Goal: Task Accomplishment & Management: Use online tool/utility

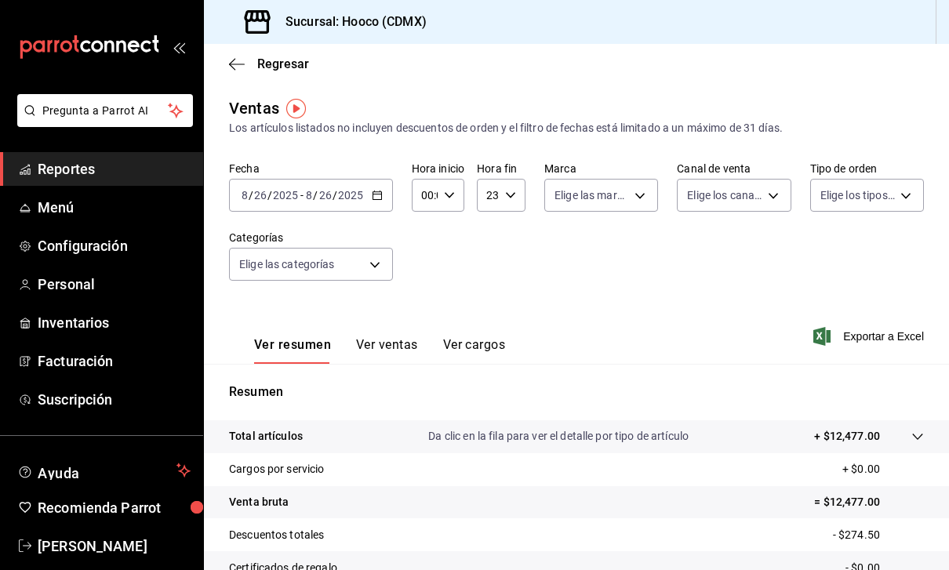
click at [73, 204] on span "Menú" at bounding box center [114, 207] width 153 height 21
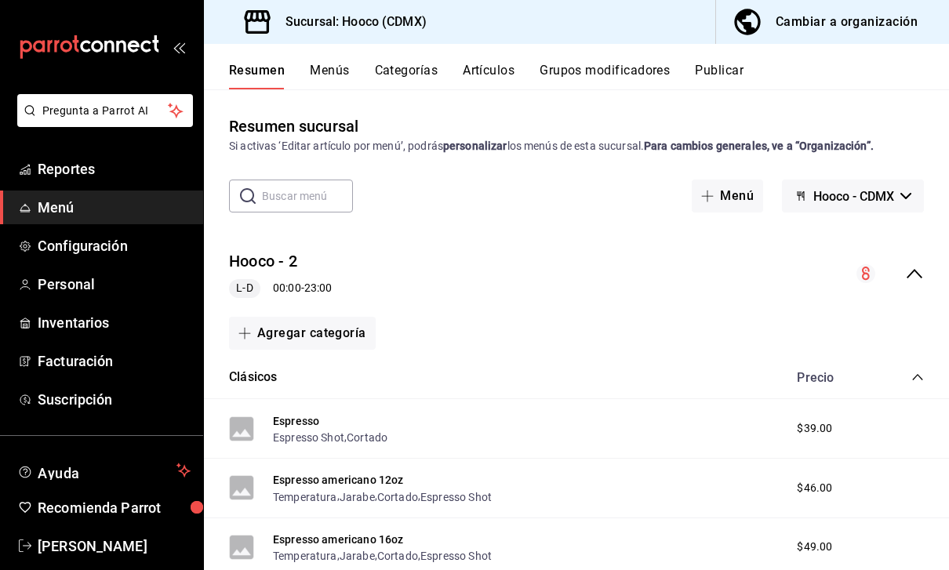
click at [67, 167] on span "Reportes" at bounding box center [114, 168] width 153 height 21
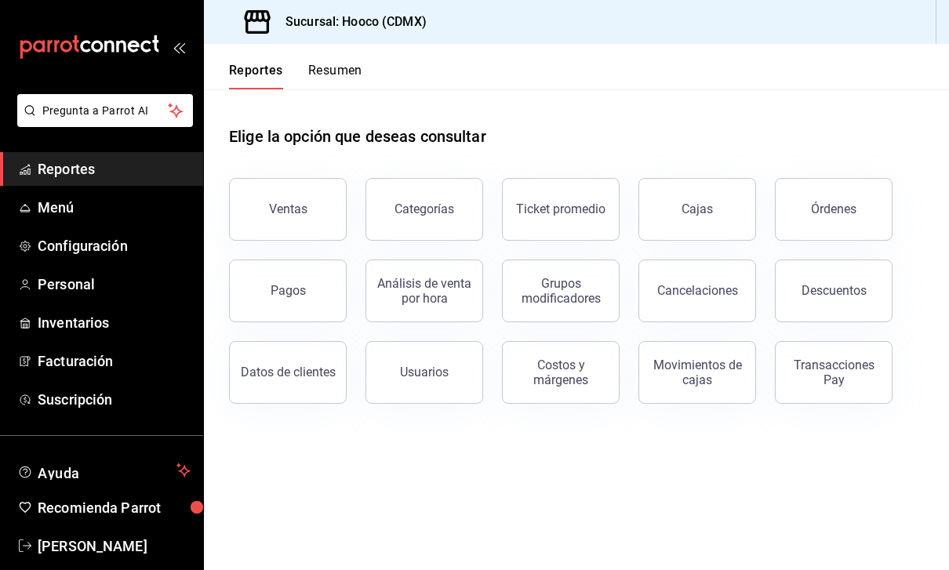
click at [290, 218] on button "Ventas" at bounding box center [288, 209] width 118 height 63
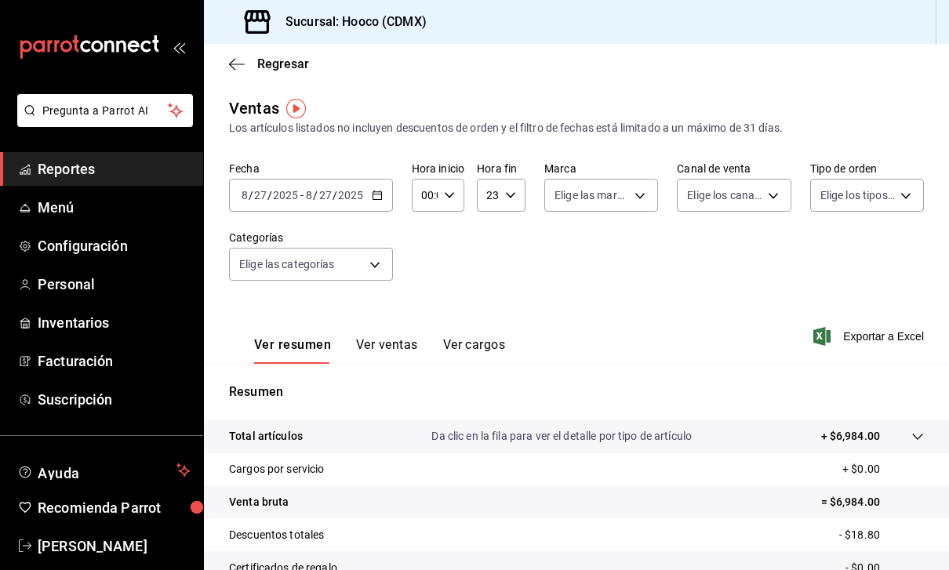
click at [366, 292] on div "Fecha 2025-08-27 8 / 27 / 2025 - 2025-08-27 8 / 27 / 2025 Hora inicio 00:00 Hor…" at bounding box center [576, 231] width 695 height 138
click at [308, 194] on input "8" at bounding box center [309, 195] width 8 height 13
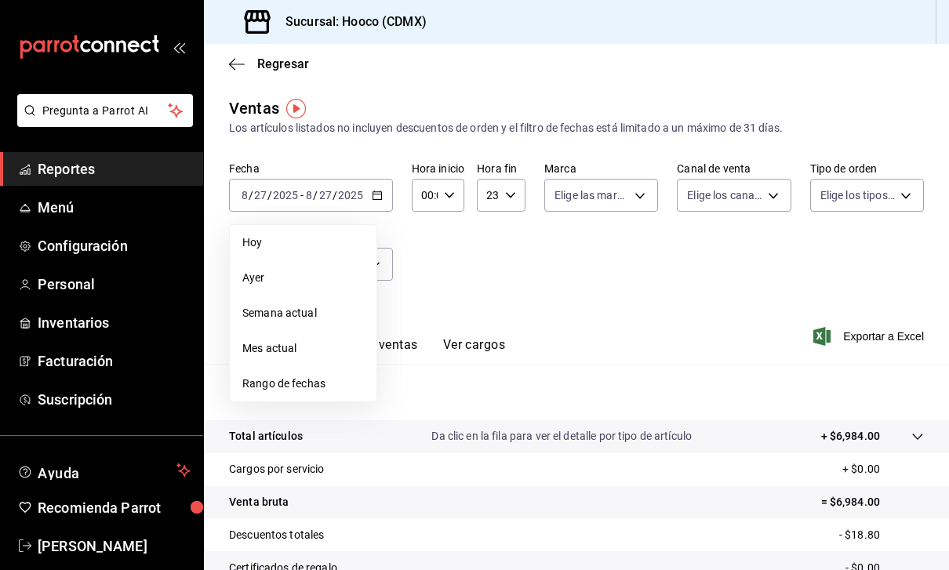
click at [248, 282] on span "Ayer" at bounding box center [303, 278] width 122 height 16
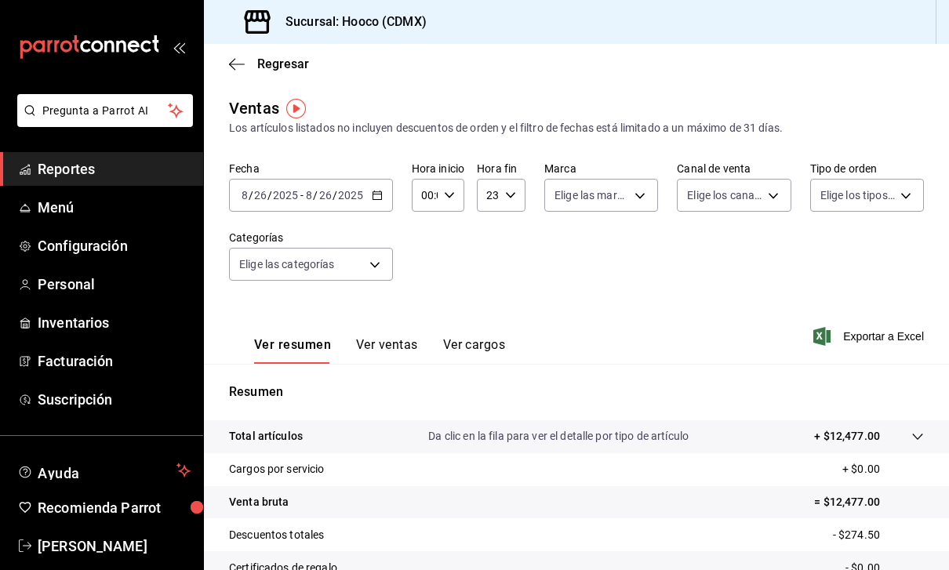
click at [258, 189] on input "26" at bounding box center [260, 195] width 14 height 13
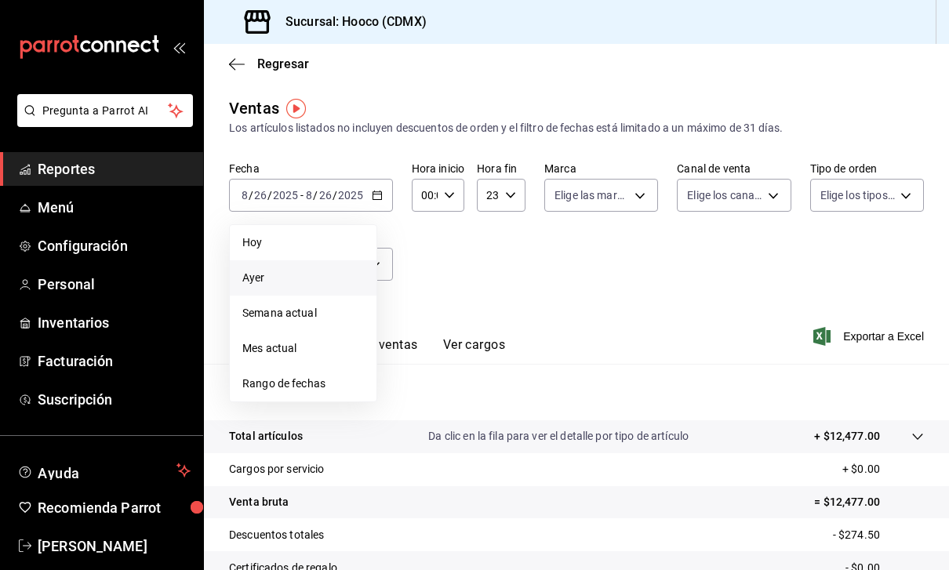
click at [258, 246] on span "Hoy" at bounding box center [303, 243] width 122 height 16
